Goal: Transaction & Acquisition: Purchase product/service

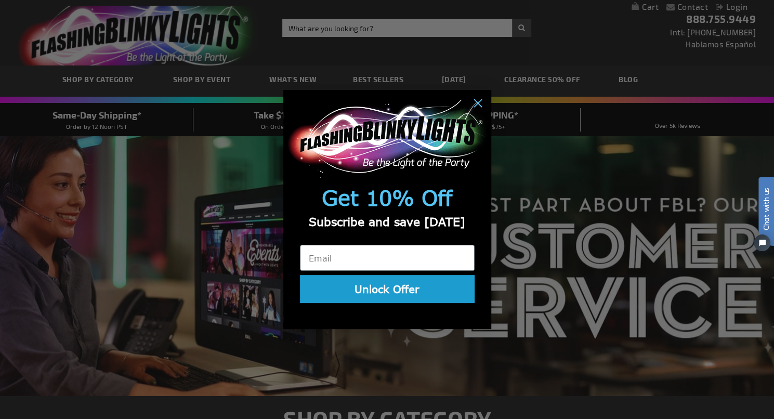
click at [528, 159] on div "Close dialog Get 10% Off Subscribe and save today Unlock Offer Submit" at bounding box center [387, 209] width 774 height 419
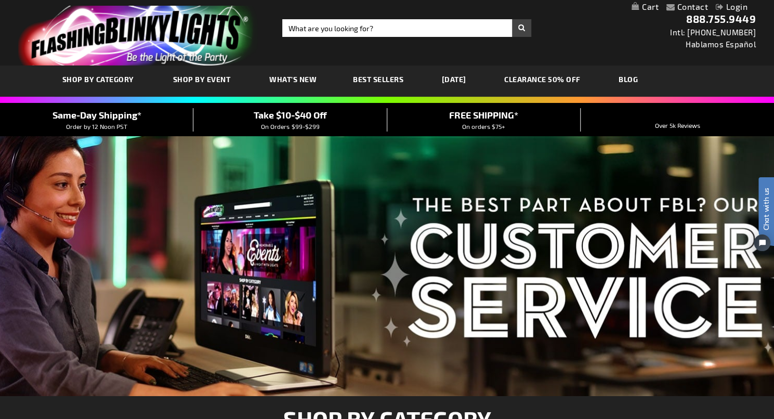
click at [118, 114] on span "Same-Day Shipping*" at bounding box center [97, 114] width 89 height 11
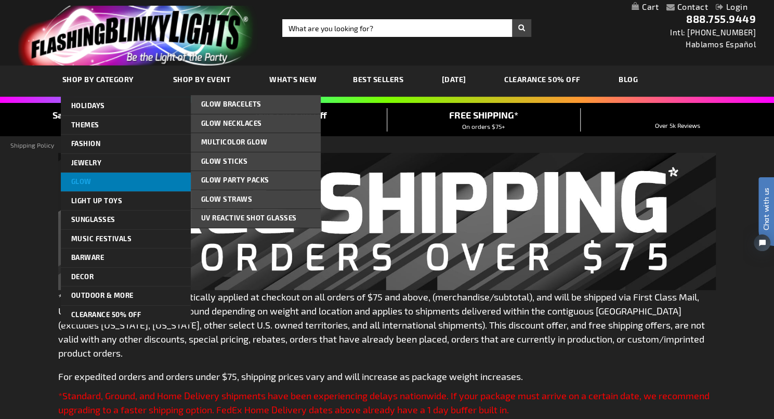
click at [75, 179] on span "Glow" at bounding box center [81, 181] width 20 height 8
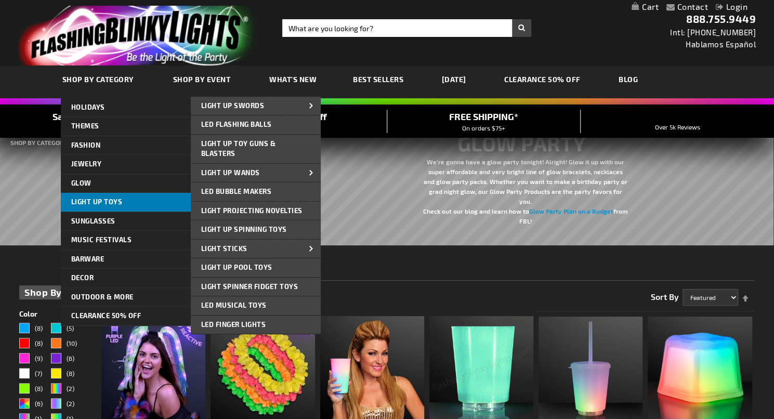
click at [90, 196] on link "Light Up Toys" at bounding box center [126, 202] width 130 height 19
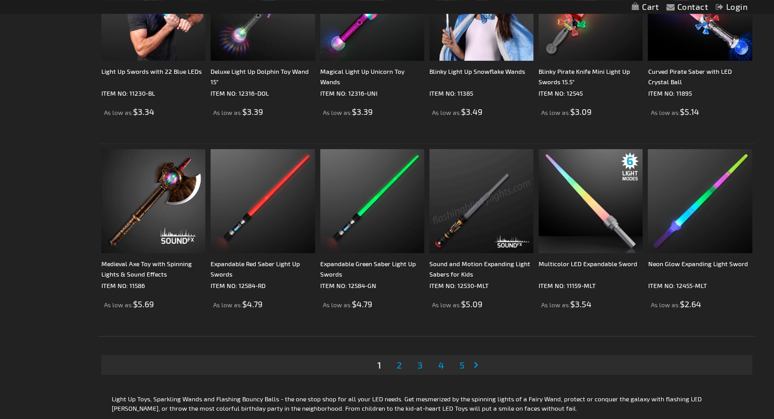
scroll to position [1998, 0]
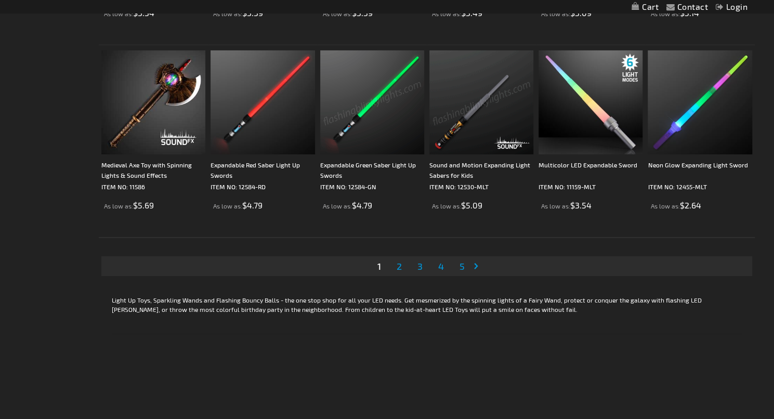
click at [371, 94] on img at bounding box center [372, 102] width 104 height 104
click at [329, 83] on img at bounding box center [372, 102] width 104 height 104
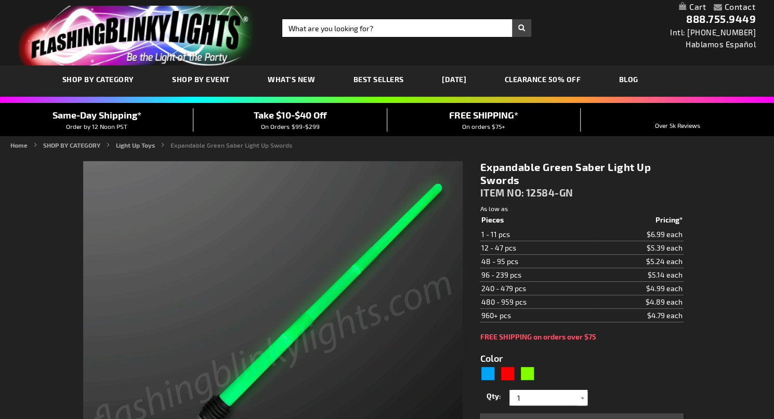
type input "5648"
